Goal: Check status: Check status

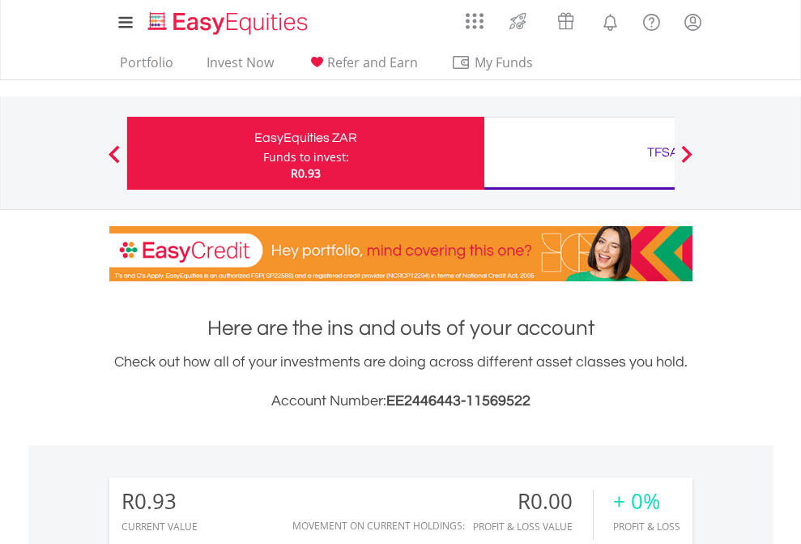
scroll to position [156, 254]
click at [263, 153] on div "Funds to invest:" at bounding box center [306, 157] width 86 height 16
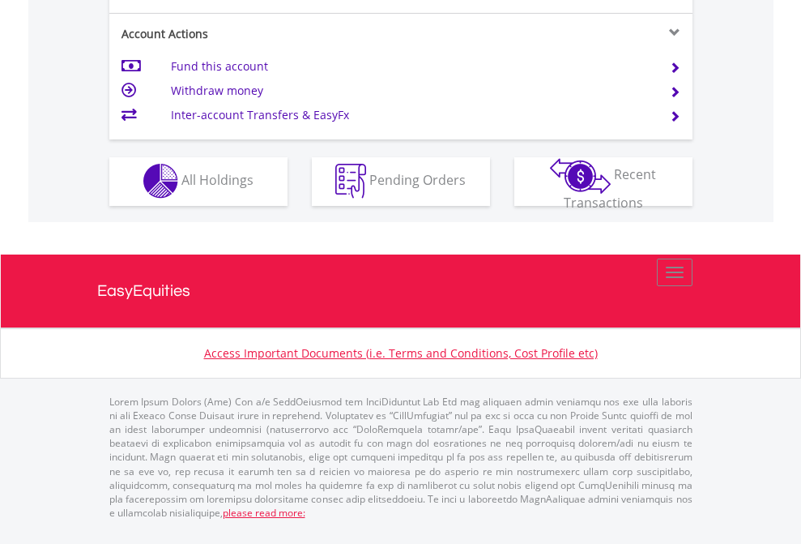
scroll to position [1515, 0]
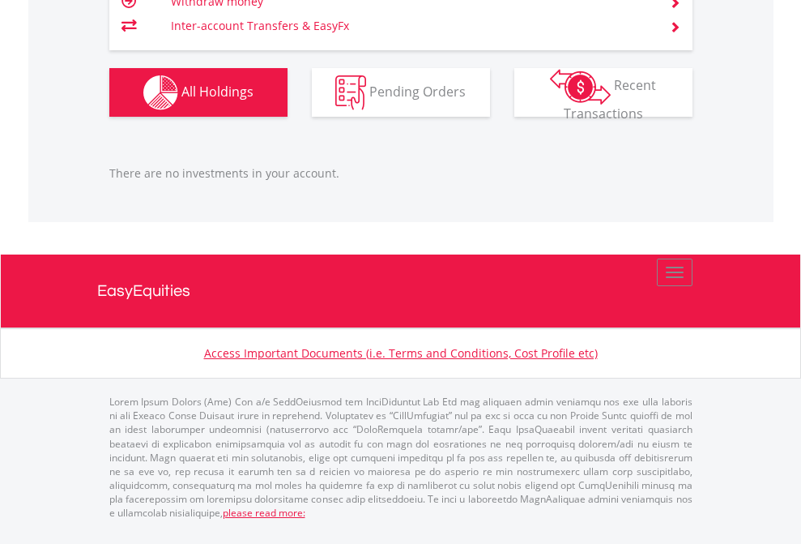
scroll to position [156, 254]
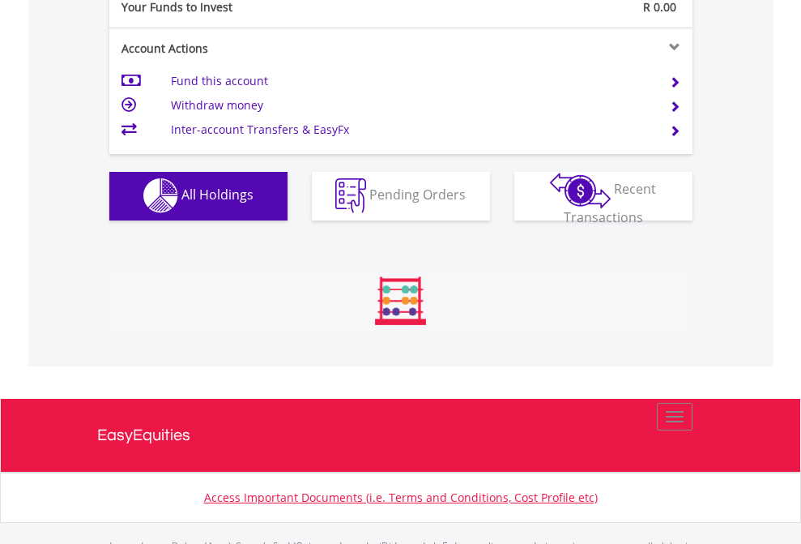
scroll to position [1604, 0]
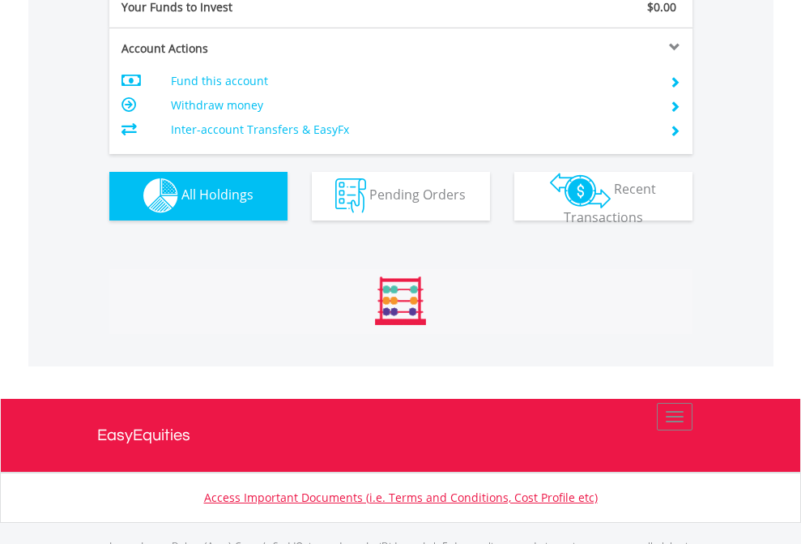
scroll to position [1604, 0]
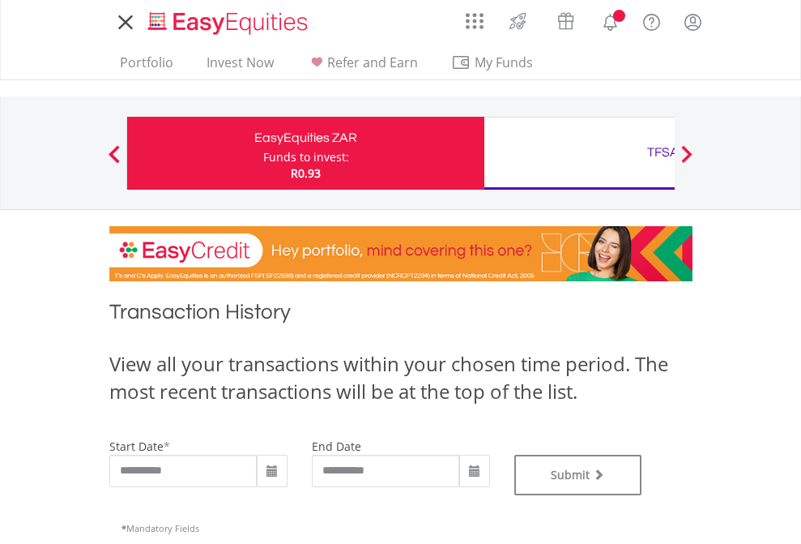
type input "**********"
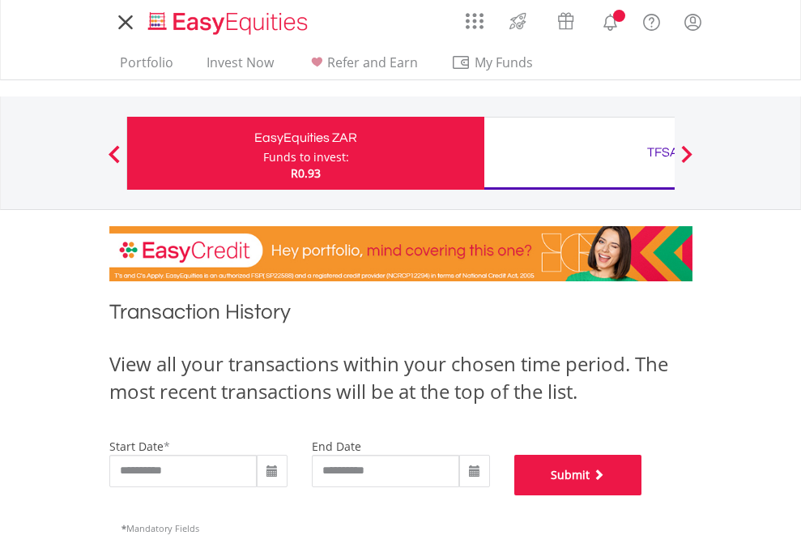
click at [642, 495] on button "Submit" at bounding box center [578, 474] width 128 height 41
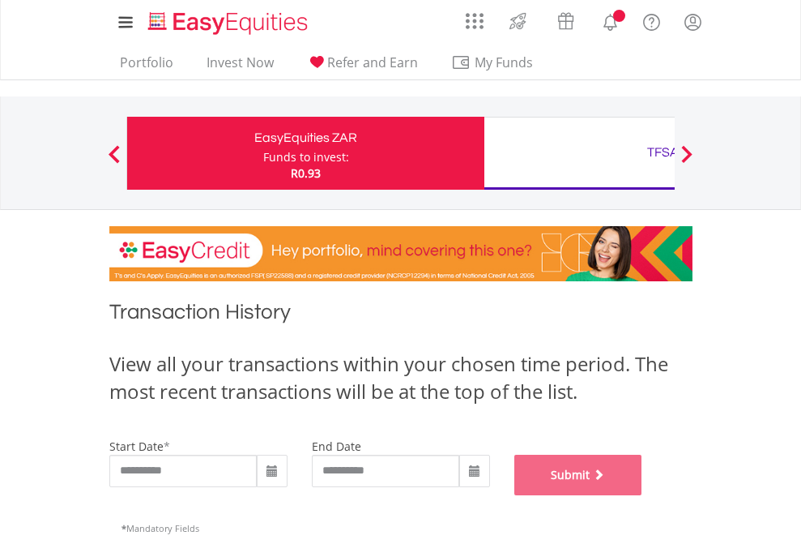
scroll to position [657, 0]
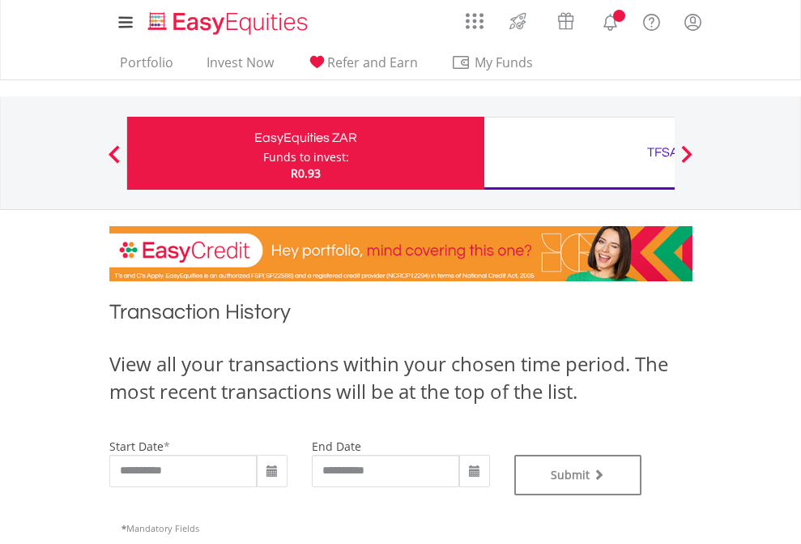
click at [579, 153] on div "TFSA" at bounding box center [663, 152] width 338 height 23
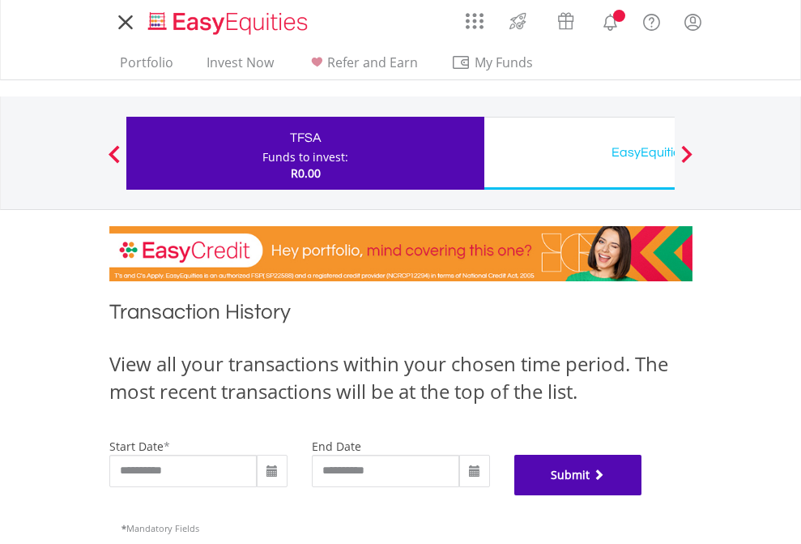
click at [642, 495] on button "Submit" at bounding box center [578, 474] width 128 height 41
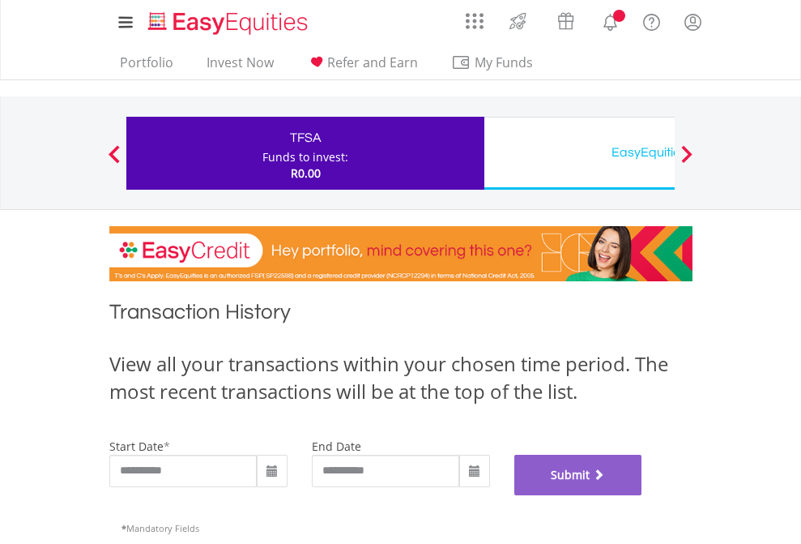
scroll to position [657, 0]
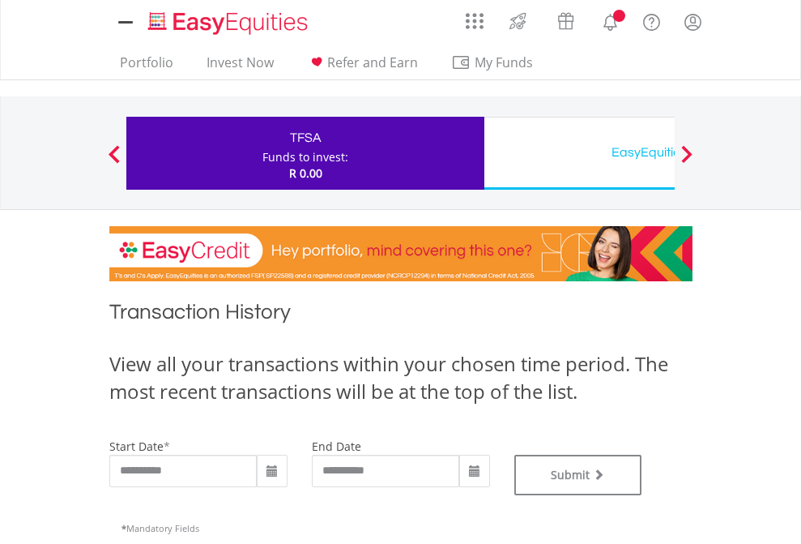
click at [579, 153] on div "EasyEquities USD" at bounding box center [663, 152] width 338 height 23
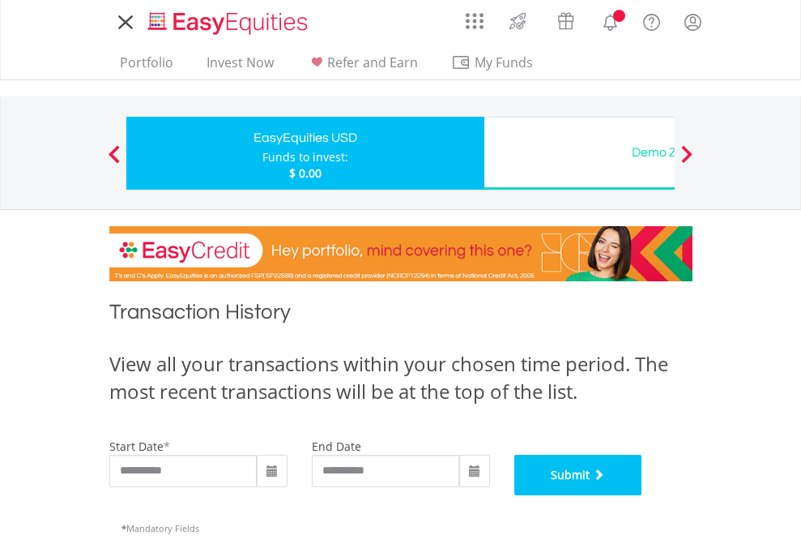
click at [642, 495] on button "Submit" at bounding box center [578, 474] width 128 height 41
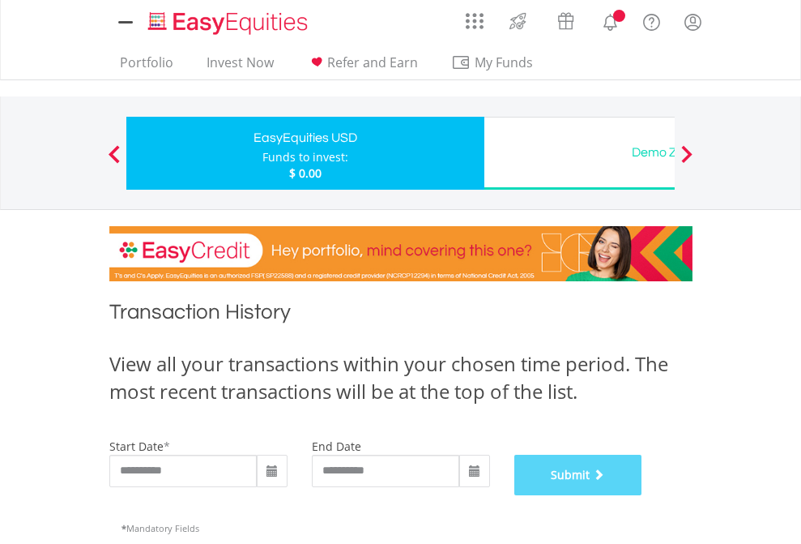
scroll to position [657, 0]
